Goal: Information Seeking & Learning: Learn about a topic

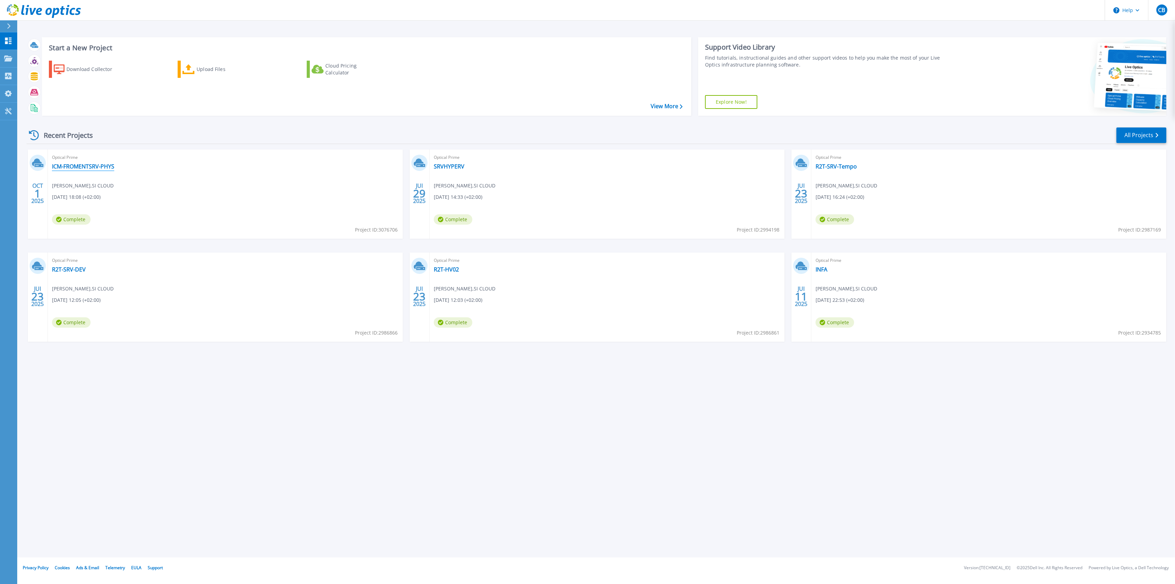
click at [104, 169] on link "ICM-FROMENTSRV-PHYS" at bounding box center [83, 166] width 62 height 7
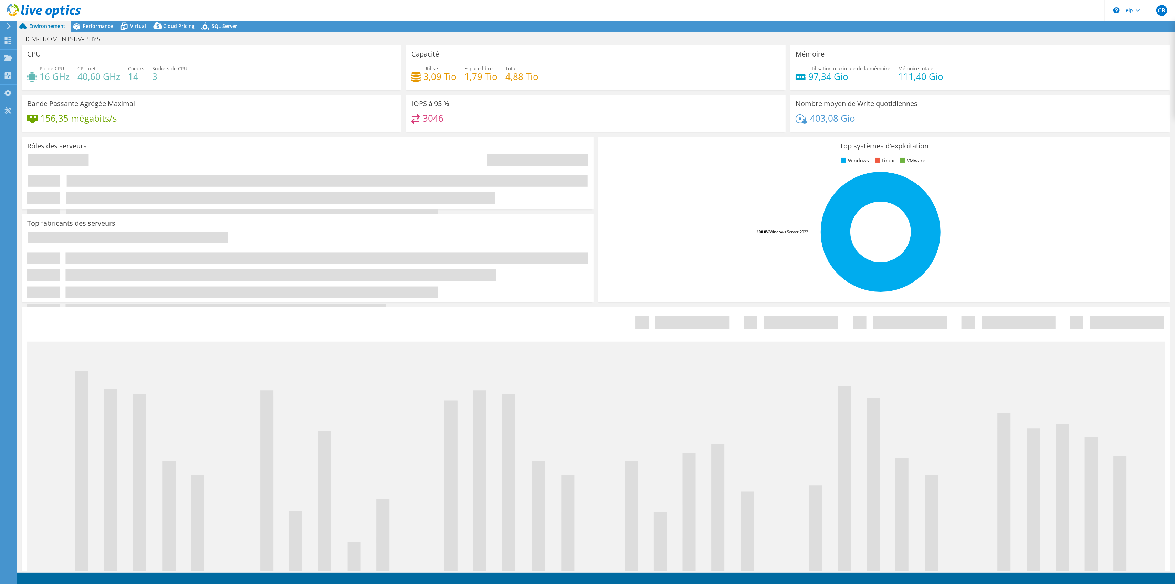
select select "USD"
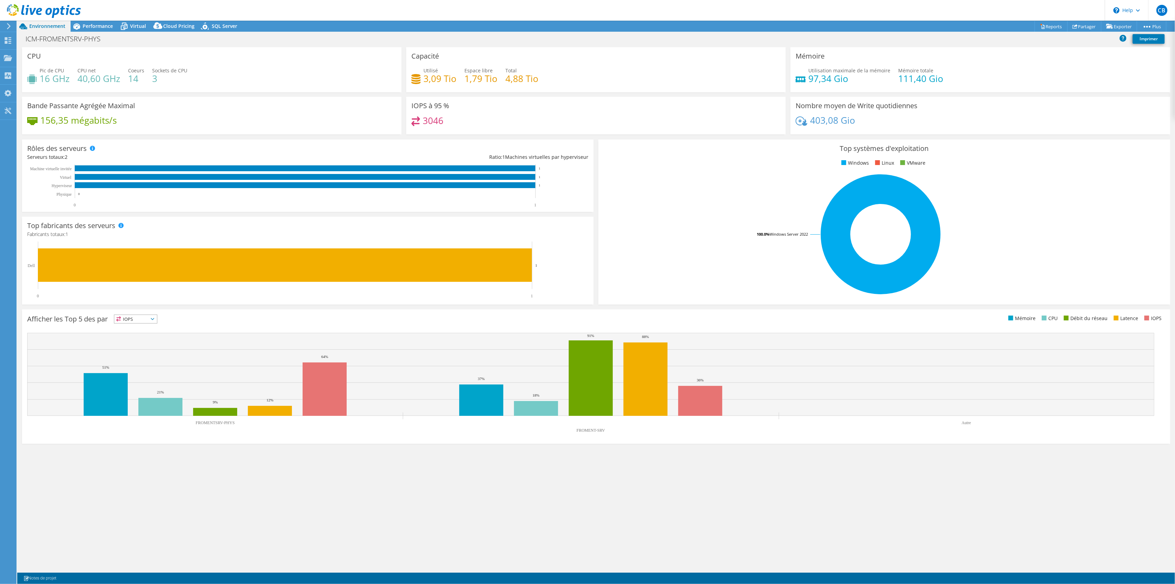
drag, startPoint x: 877, startPoint y: 127, endPoint x: 812, endPoint y: 127, distance: 65.4
click at [812, 127] on div "403,08 Gio" at bounding box center [980, 123] width 369 height 14
click at [7, 26] on icon at bounding box center [8, 26] width 5 height 6
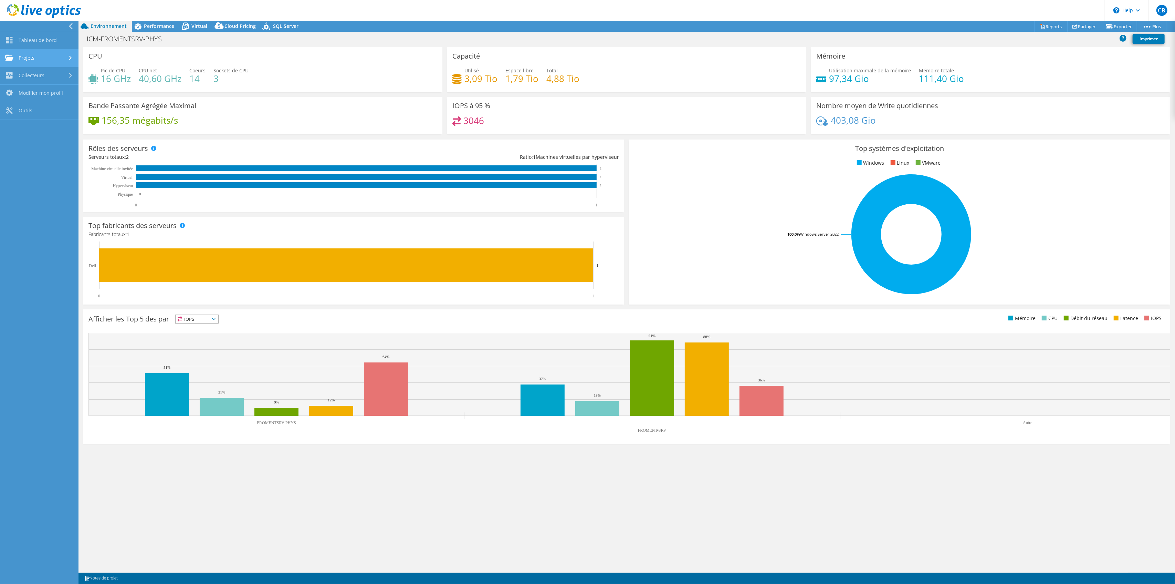
click at [43, 53] on link "Projets" at bounding box center [39, 59] width 79 height 18
click at [45, 45] on link "Tableau de bord" at bounding box center [39, 41] width 79 height 18
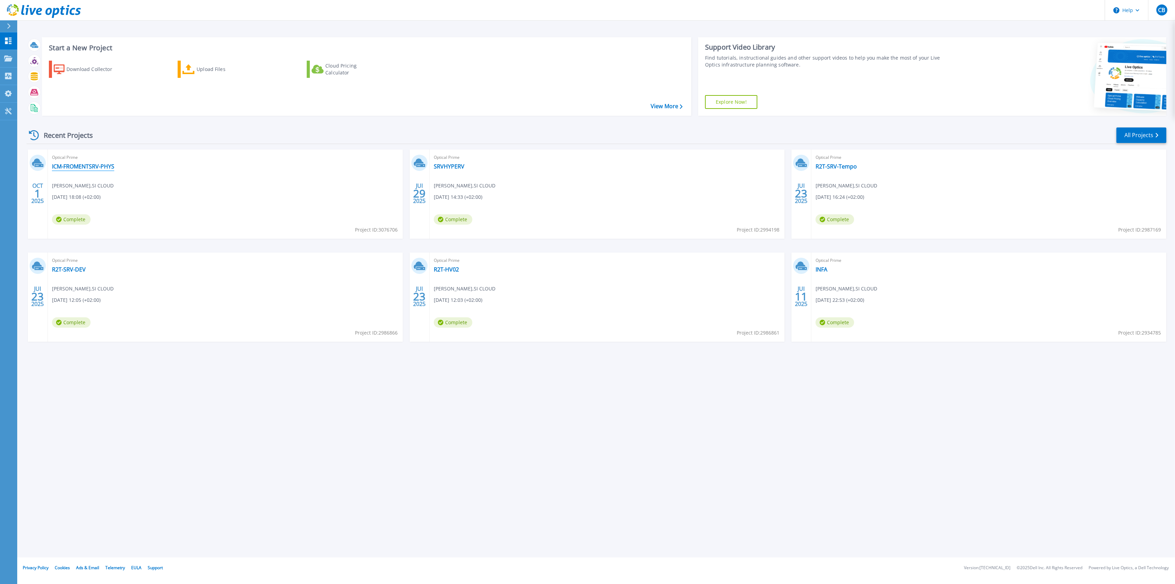
click at [77, 164] on link "ICM-FROMENTSRV-PHYS" at bounding box center [83, 166] width 62 height 7
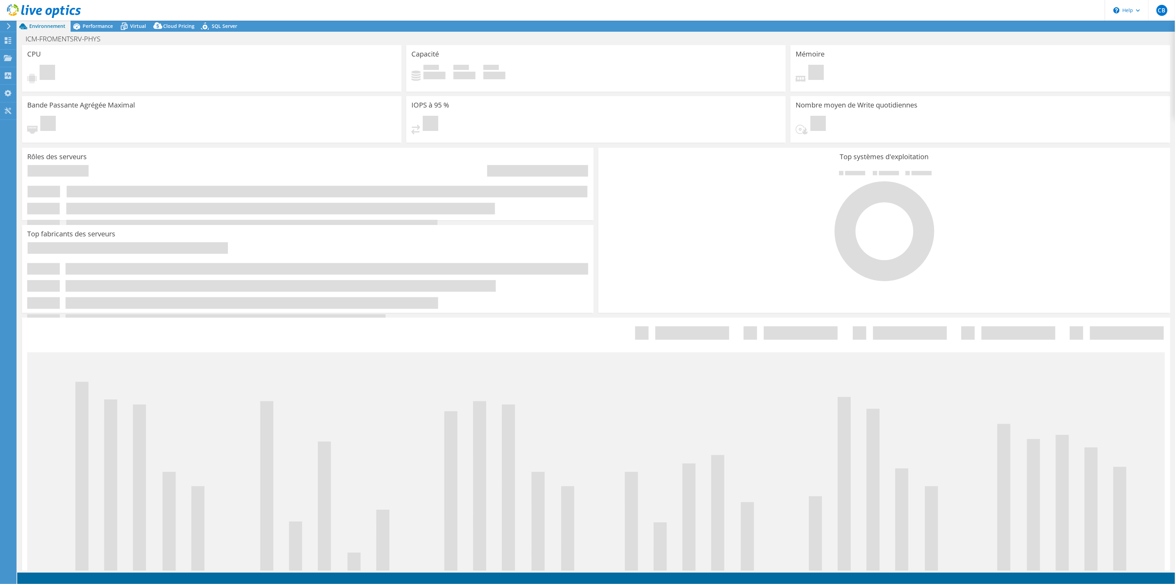
select select "USD"
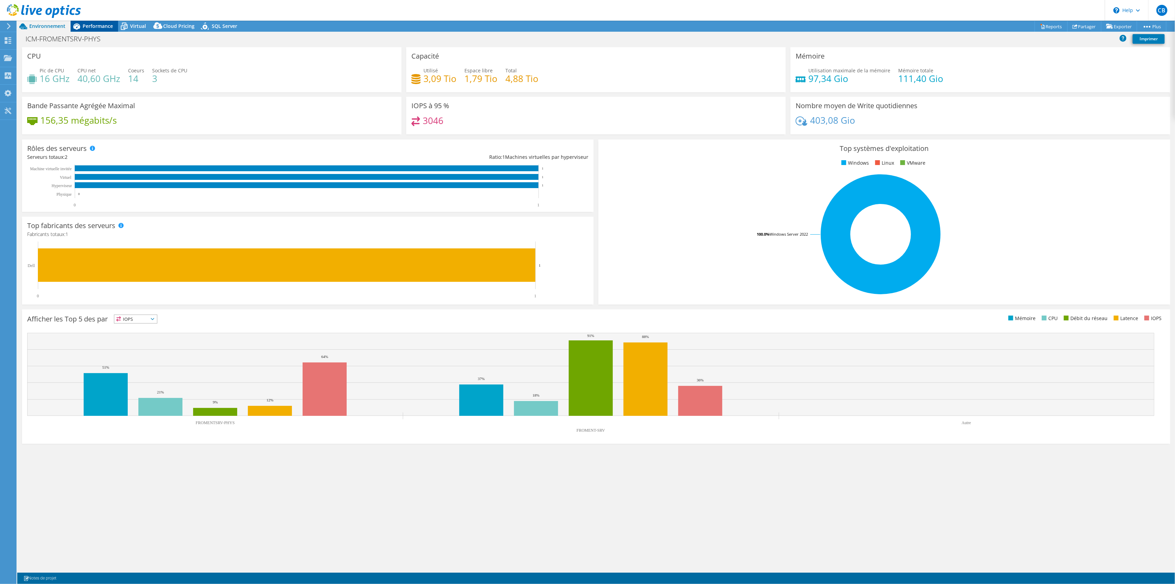
click at [105, 27] on span "Performance" at bounding box center [98, 26] width 30 height 7
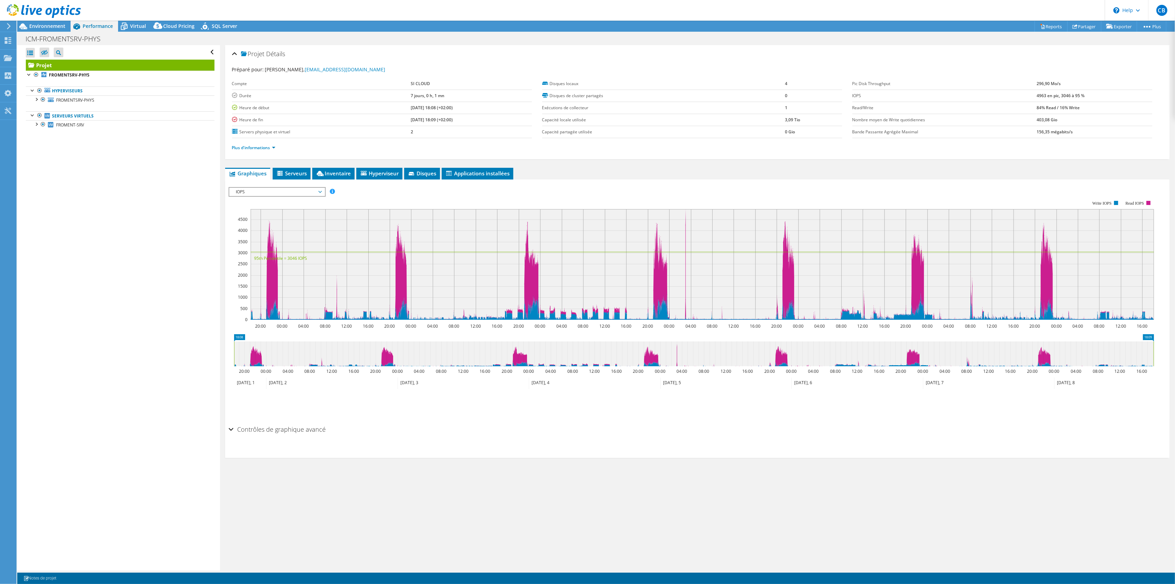
click at [290, 188] on span "IOPS" at bounding box center [277, 192] width 89 height 8
click at [255, 247] on li "Mémoire" at bounding box center [276, 250] width 95 height 8
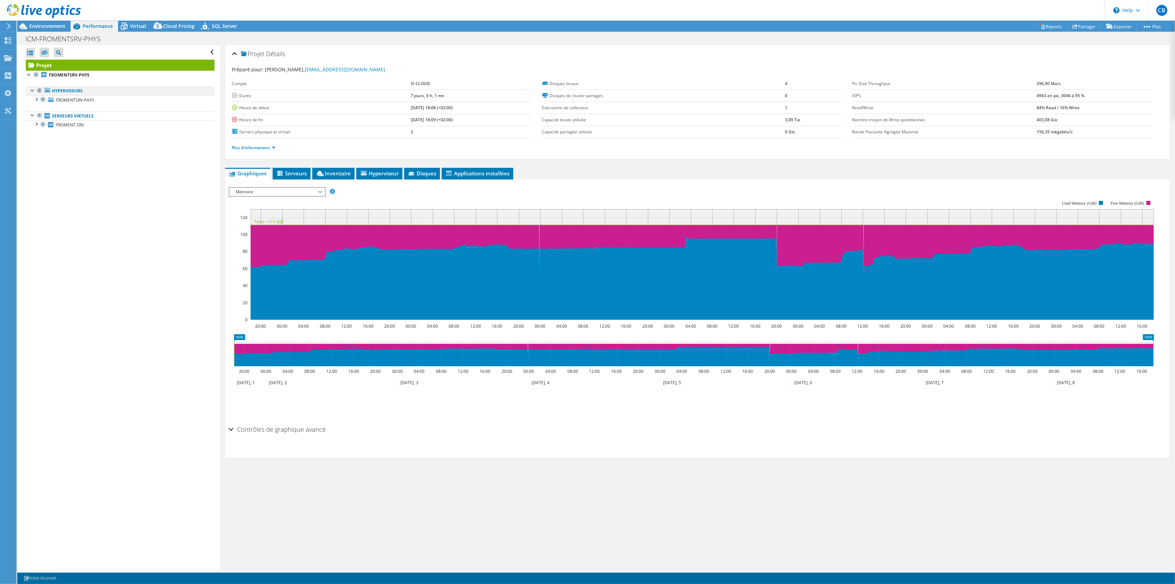
click at [37, 90] on div at bounding box center [39, 90] width 7 height 8
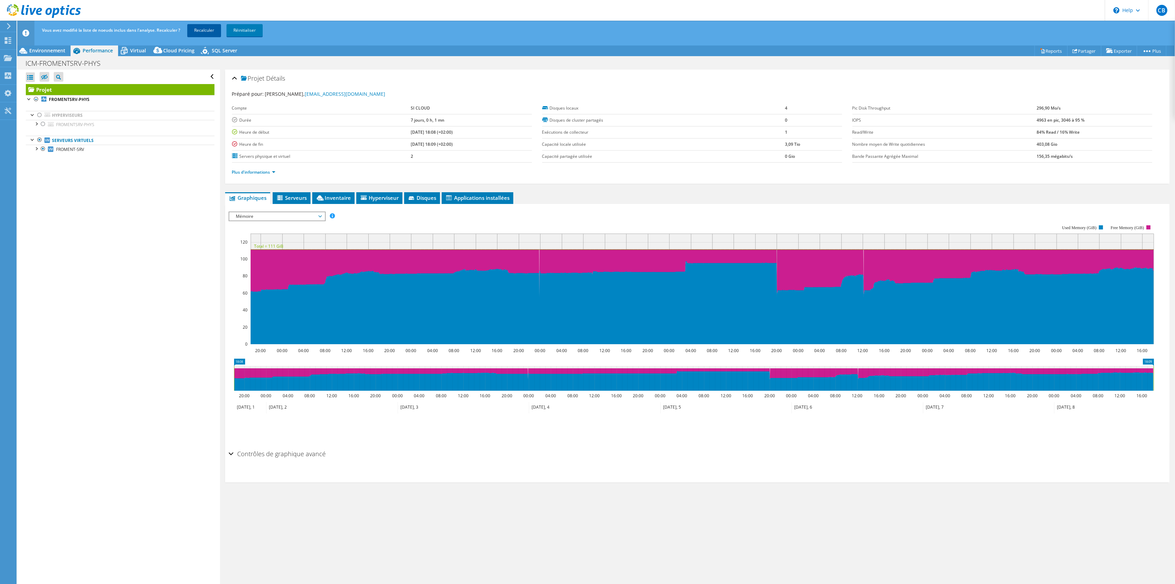
click at [205, 33] on link "Recalculer" at bounding box center [204, 30] width 34 height 12
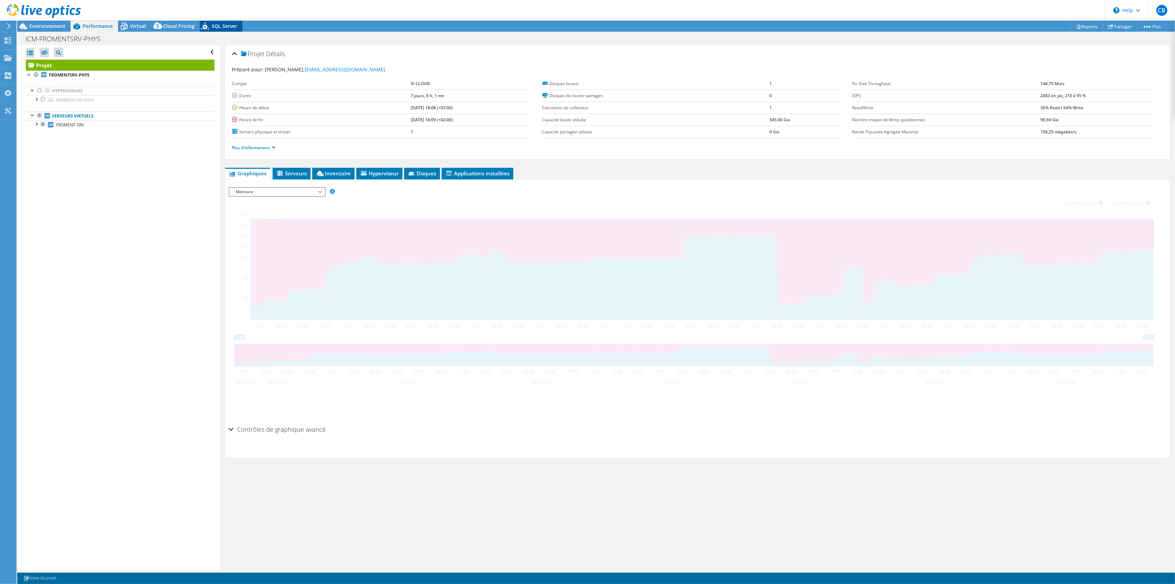
click at [225, 24] on span "SQL Server" at bounding box center [224, 26] width 25 height 7
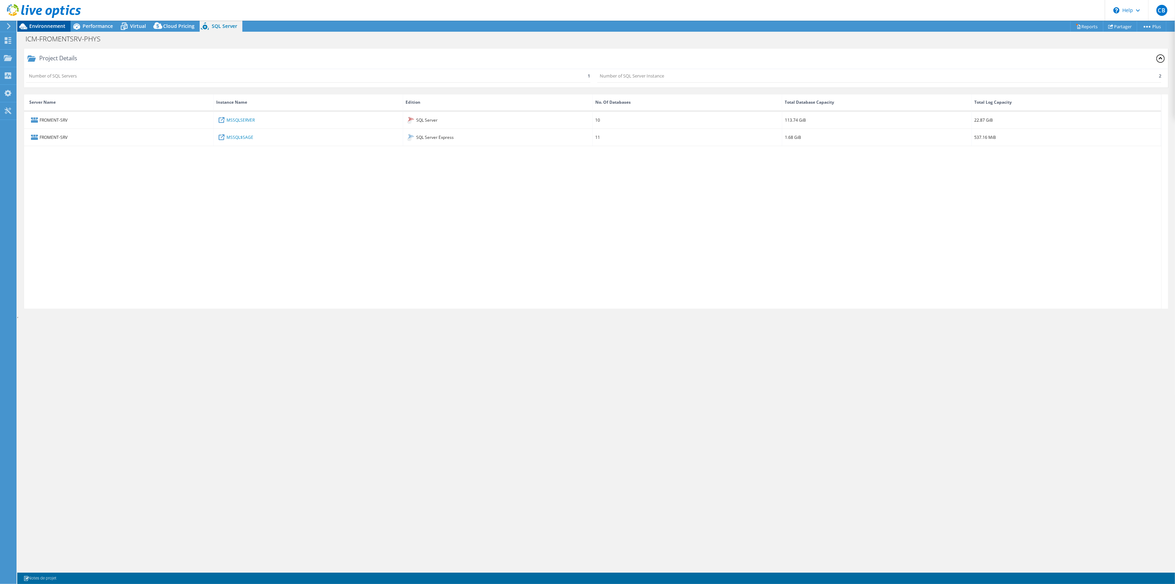
click at [48, 24] on span "Environnement" at bounding box center [47, 26] width 36 height 7
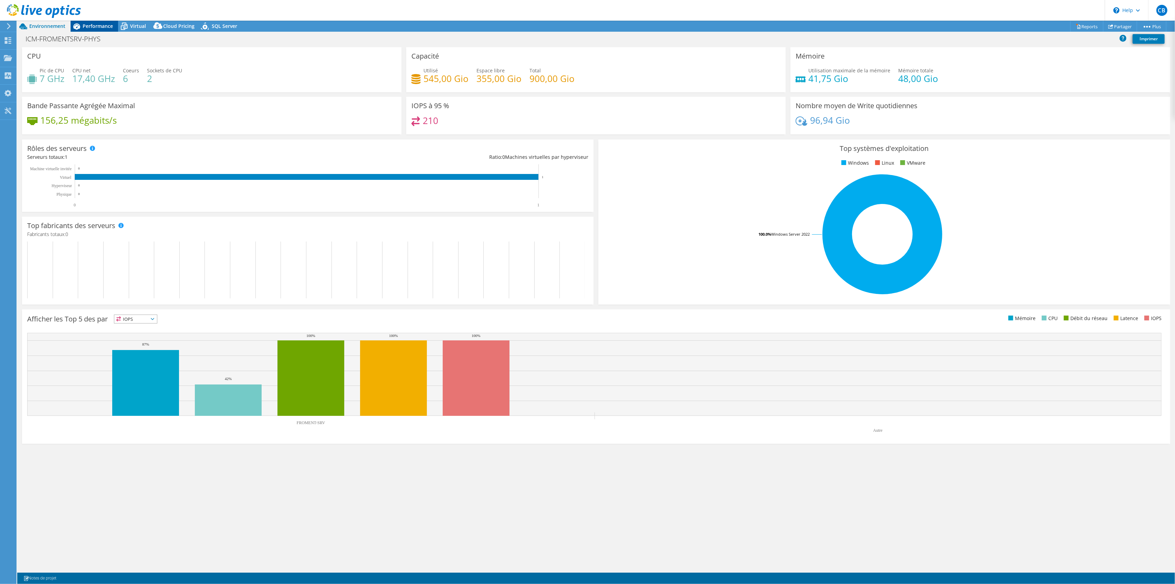
click at [97, 24] on span "Performance" at bounding box center [98, 26] width 30 height 7
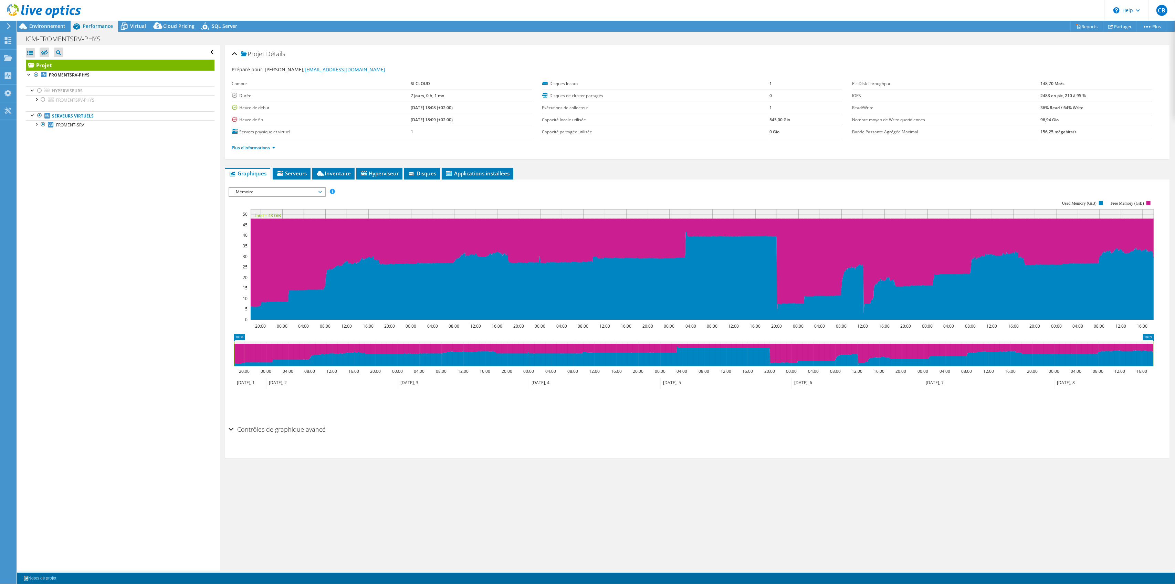
click at [265, 190] on span "Mémoire" at bounding box center [277, 192] width 89 height 8
click at [245, 199] on li "IOPS" at bounding box center [276, 200] width 95 height 8
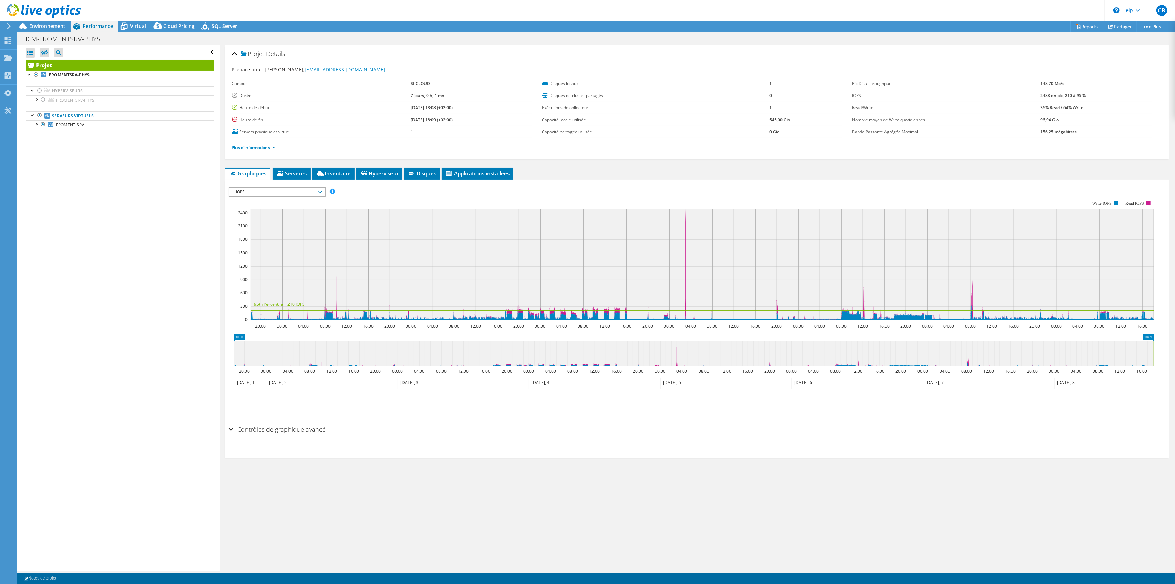
click at [267, 188] on span "IOPS" at bounding box center [277, 192] width 89 height 8
click at [258, 208] on li "Débit de disque" at bounding box center [276, 208] width 95 height 8
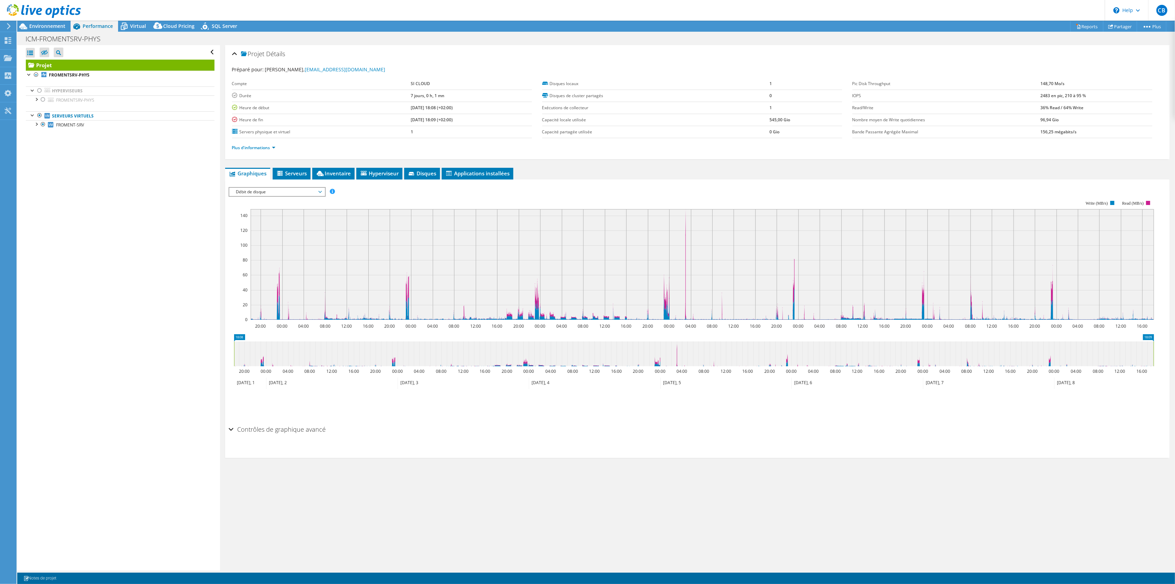
click at [256, 188] on span "Débit de disque" at bounding box center [277, 192] width 89 height 8
click at [264, 222] on li "Latence" at bounding box center [276, 225] width 95 height 8
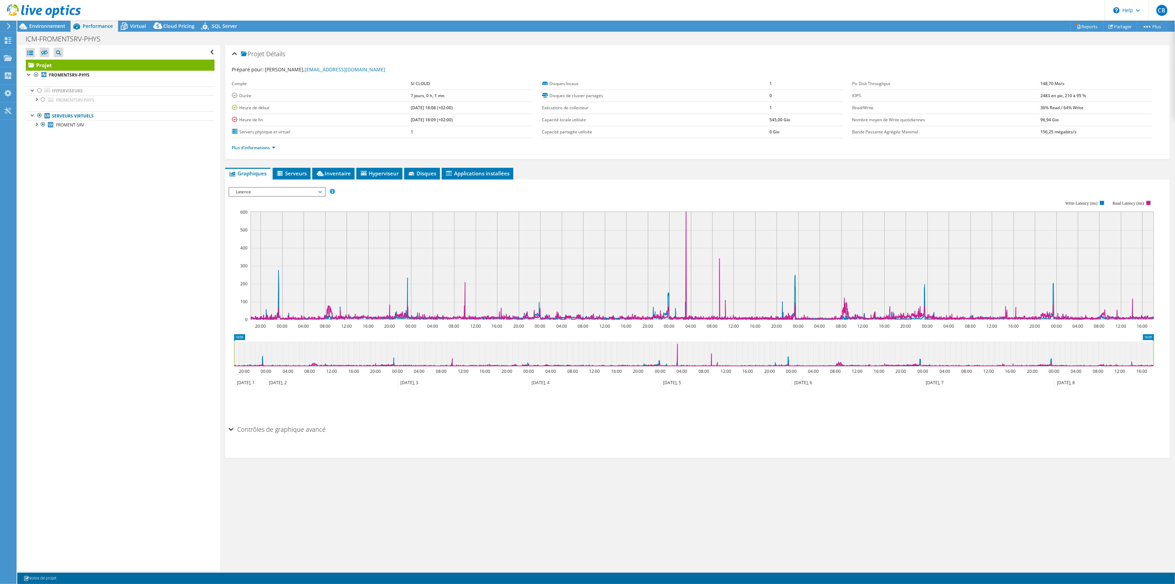
click at [296, 190] on span "Latence" at bounding box center [277, 192] width 89 height 8
click at [292, 241] on li "Pourcentage de CPU" at bounding box center [276, 241] width 95 height 8
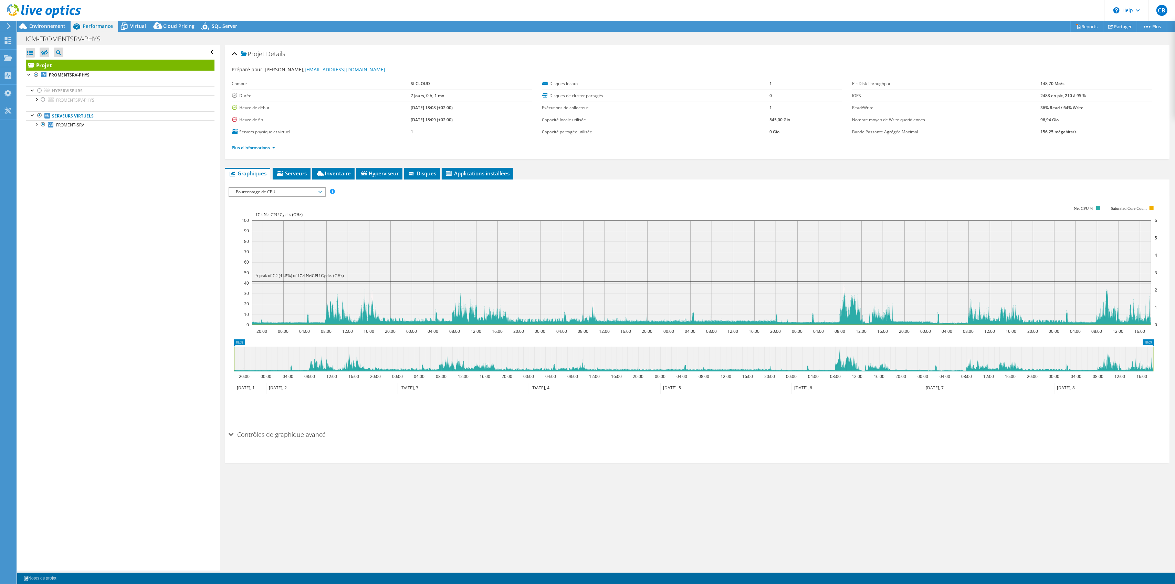
click at [280, 193] on span "Pourcentage de CPU" at bounding box center [277, 192] width 89 height 8
click at [258, 224] on li "Mémoire" at bounding box center [276, 225] width 95 height 8
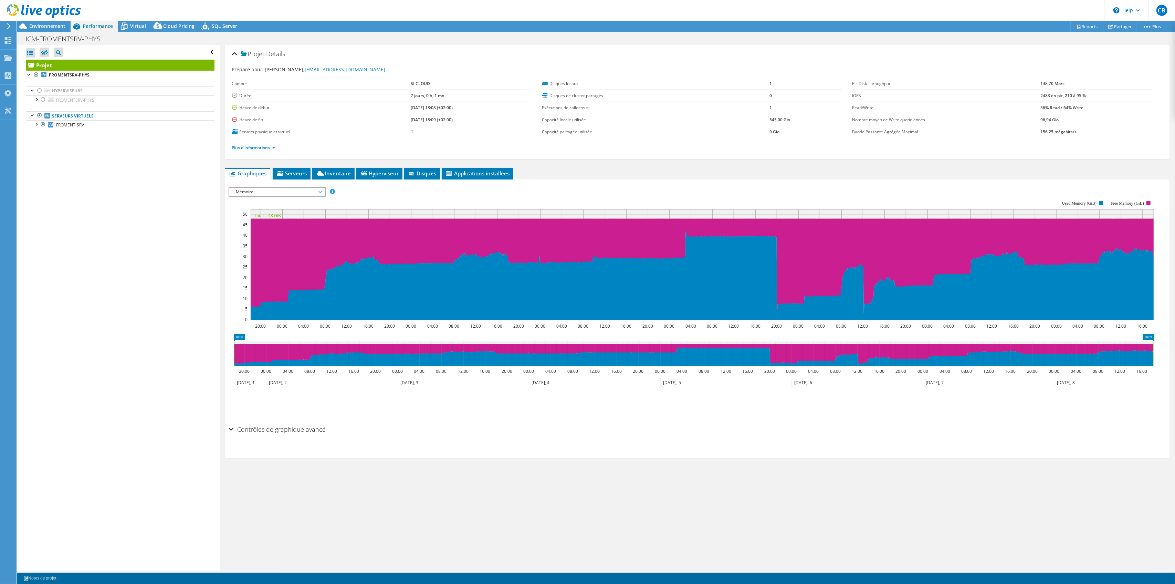
click at [300, 189] on span "Mémoire" at bounding box center [277, 192] width 89 height 8
click at [256, 239] on li "Débit du réseau" at bounding box center [276, 241] width 95 height 8
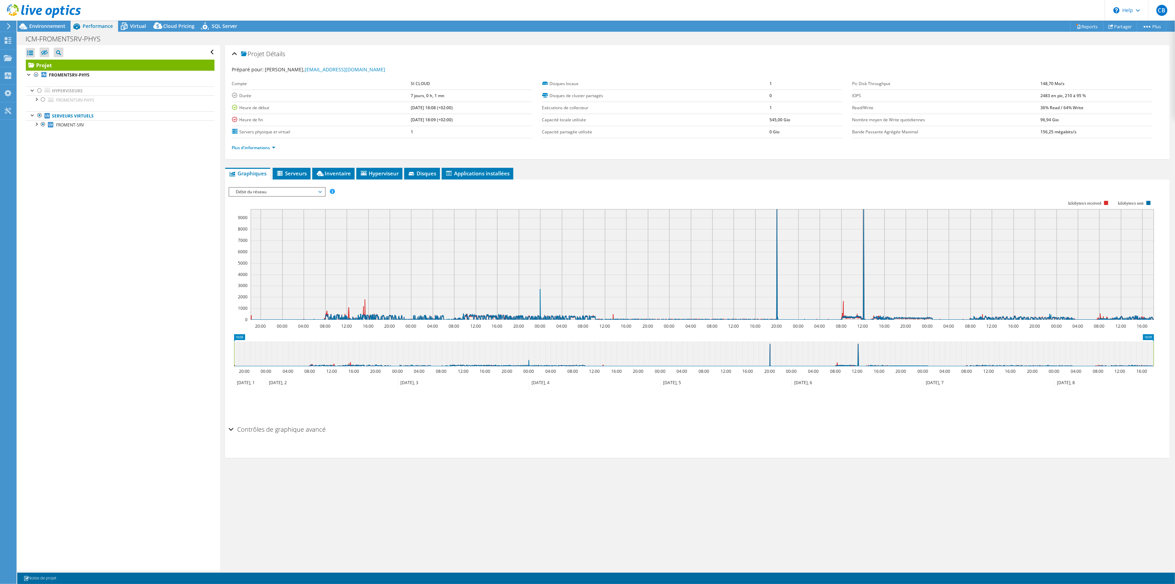
click at [282, 193] on span "Débit du réseau" at bounding box center [277, 192] width 89 height 8
click at [290, 170] on span "Serveurs" at bounding box center [291, 173] width 31 height 7
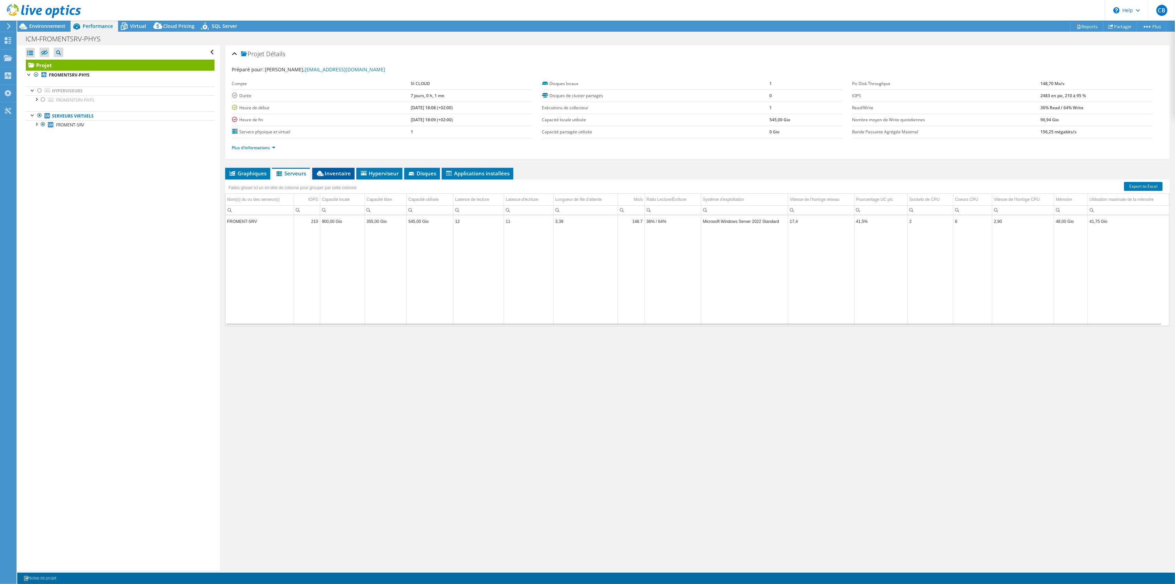
click at [333, 172] on span "Inventaire" at bounding box center [333, 173] width 35 height 7
click at [378, 172] on span "Hyperviseur" at bounding box center [379, 173] width 39 height 7
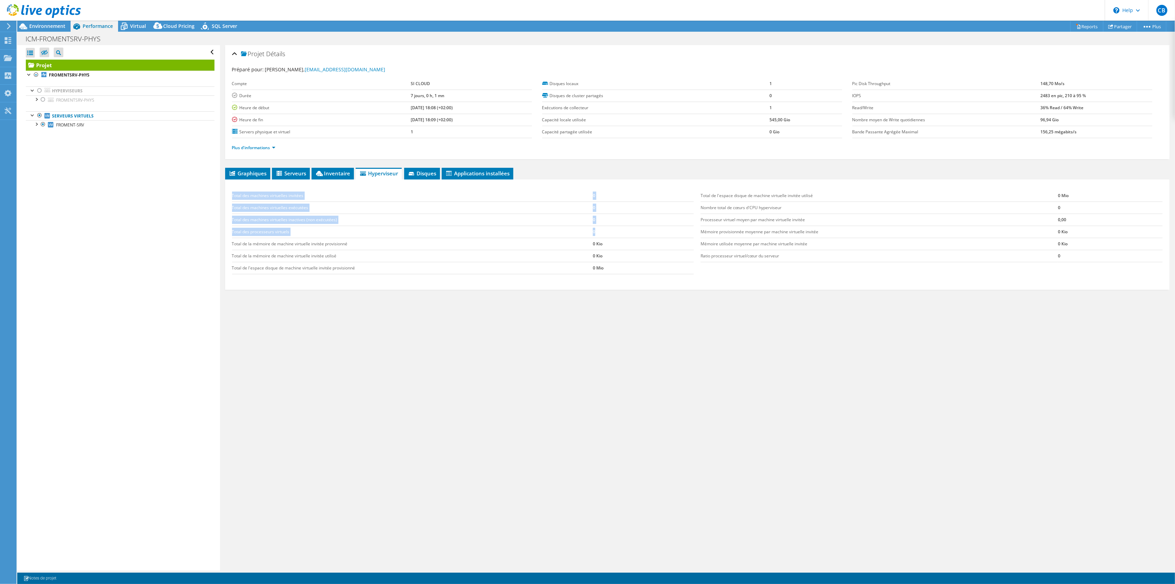
drag, startPoint x: 627, startPoint y: 236, endPoint x: 223, endPoint y: 196, distance: 406.3
click at [223, 196] on div "Projet Détails Préparé pour: cedric bathelet, cbathelet@si-cloud.fr Compte SI C…" at bounding box center [697, 307] width 955 height 525
click at [376, 199] on td "Total des machines virtuelles invitées" at bounding box center [412, 196] width 361 height 12
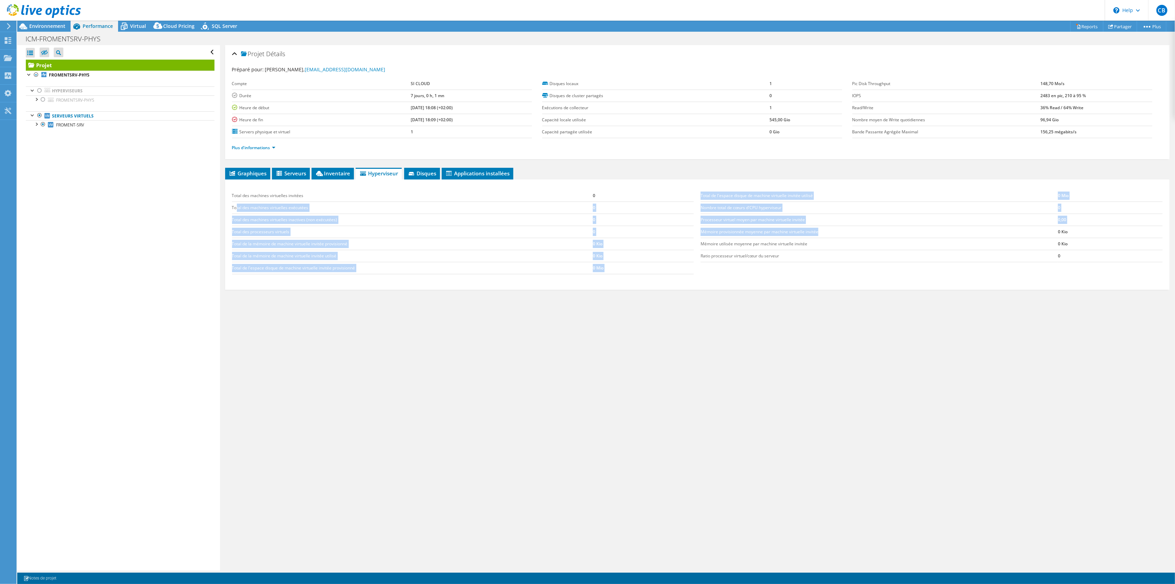
drag, startPoint x: 838, startPoint y: 232, endPoint x: 235, endPoint y: 204, distance: 603.0
click at [235, 204] on div "Total des machines virtuelles invitées 0 Total des machines virtuelles exécutée…" at bounding box center [698, 232] width 938 height 98
click at [235, 204] on td "Total des machines virtuelles exécutées" at bounding box center [412, 207] width 361 height 12
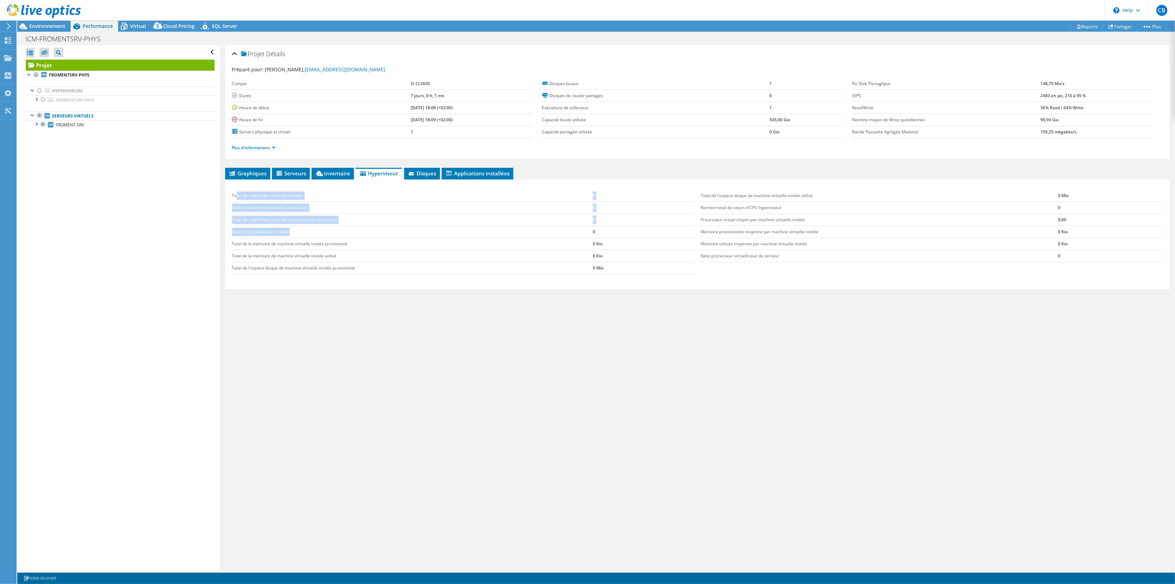
drag, startPoint x: 236, startPoint y: 192, endPoint x: 484, endPoint y: 226, distance: 250.6
click at [484, 226] on tbody "Total des machines virtuelles invitées 0 Total des machines virtuelles exécutée…" at bounding box center [463, 232] width 462 height 84
click at [484, 226] on td "Total des processeurs virtuels" at bounding box center [412, 232] width 361 height 12
